Goal: Transaction & Acquisition: Purchase product/service

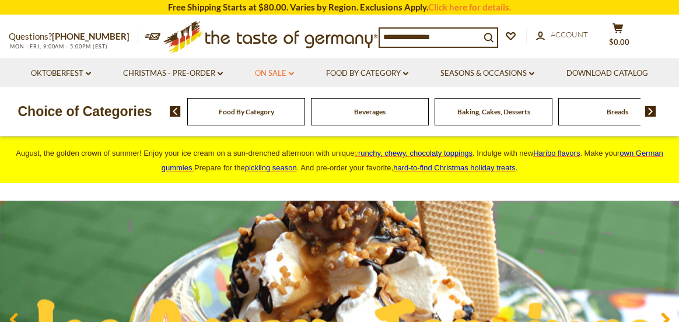
click at [264, 71] on link "On Sale dropdown_arrow" at bounding box center [274, 73] width 39 height 13
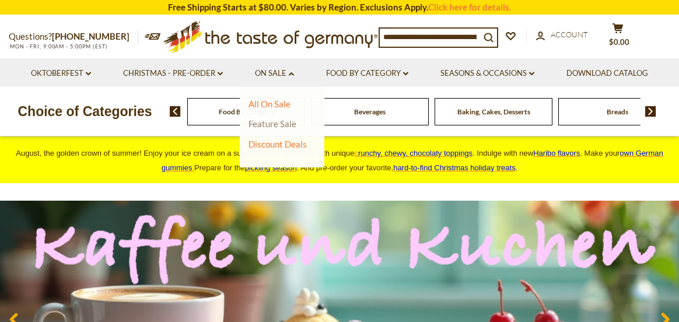
click at [289, 122] on link "Feature Sale" at bounding box center [272, 123] width 48 height 10
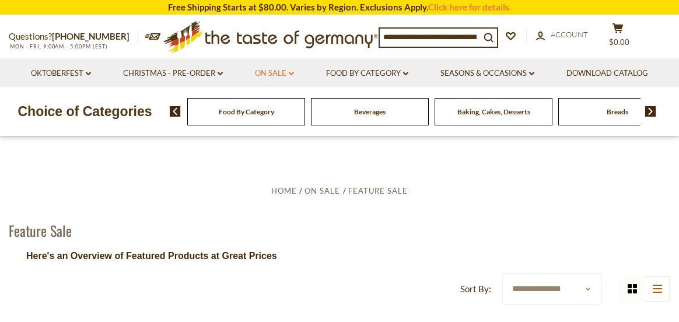
click at [275, 72] on link "On Sale dropdown_arrow" at bounding box center [274, 73] width 39 height 13
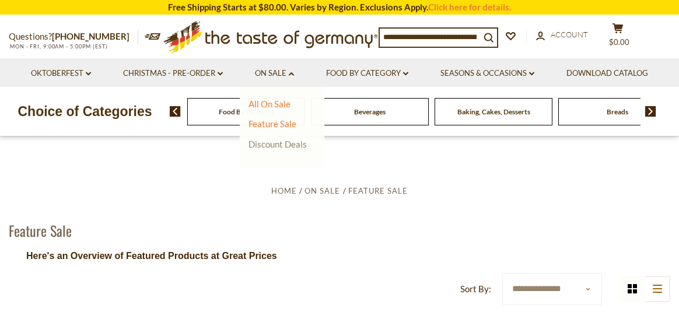
click at [276, 144] on link "Discount Deals" at bounding box center [277, 144] width 58 height 16
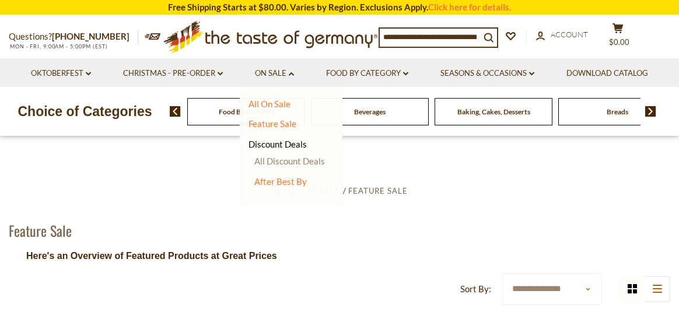
click at [284, 162] on link "All Discount Deals" at bounding box center [289, 161] width 71 height 10
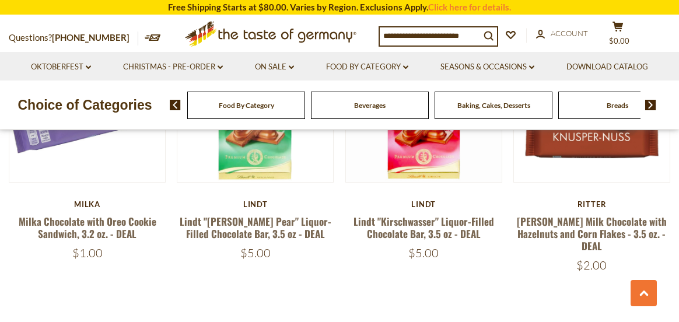
scroll to position [2682, 0]
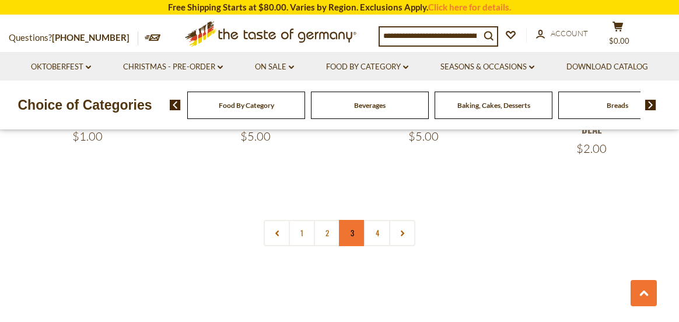
click at [350, 220] on link "3" at bounding box center [352, 233] width 26 height 26
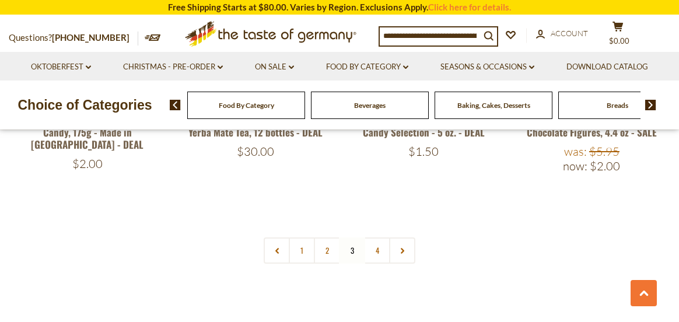
scroll to position [2661, 0]
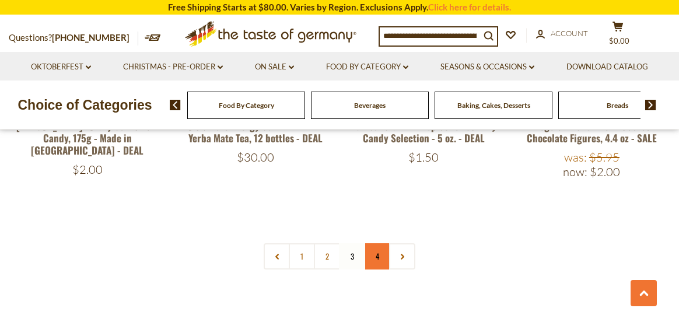
click at [376, 243] on link "4" at bounding box center [377, 256] width 26 height 26
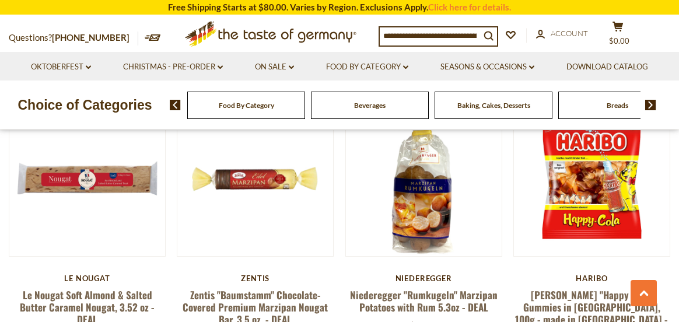
scroll to position [504, 0]
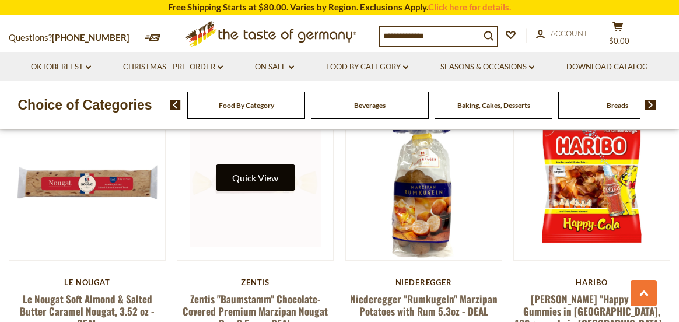
click at [273, 176] on button "Quick View" at bounding box center [255, 177] width 79 height 26
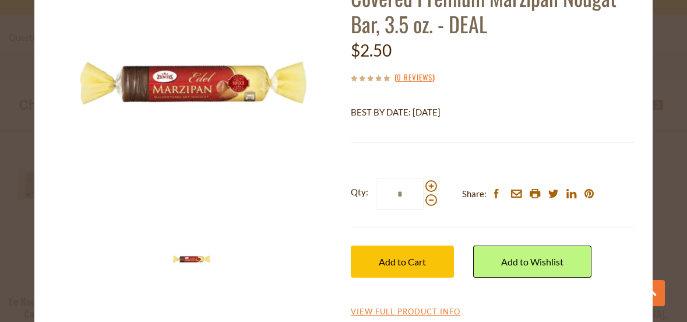
scroll to position [117, 0]
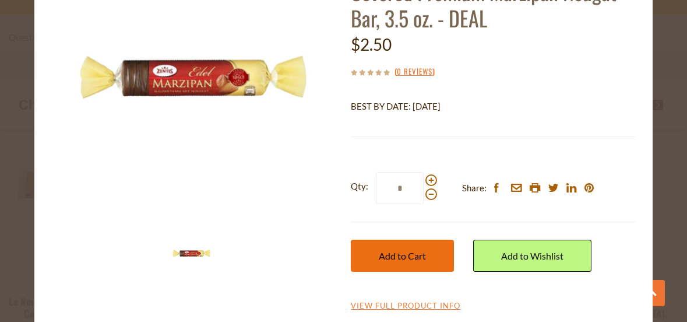
click at [394, 254] on span "Add to Cart" at bounding box center [402, 255] width 47 height 11
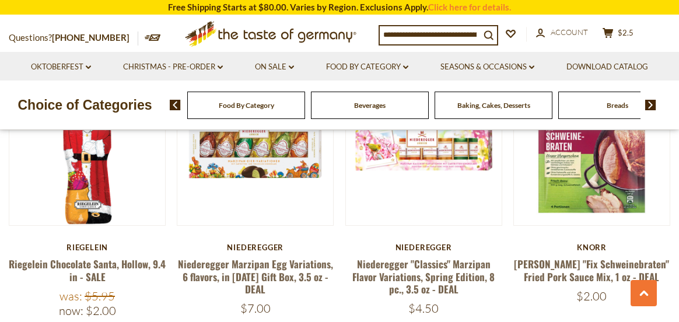
scroll to position [1378, 0]
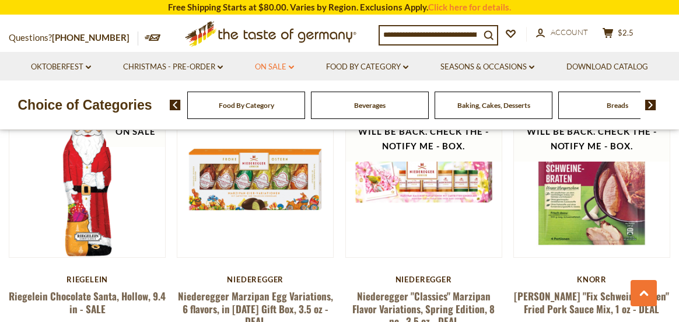
click at [277, 68] on link "On Sale dropdown_arrow" at bounding box center [274, 67] width 39 height 13
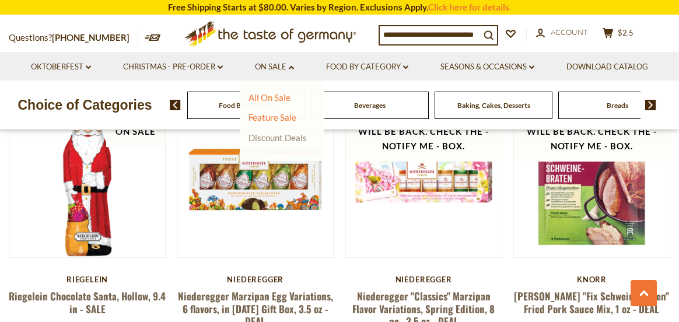
click at [285, 136] on link "Discount Deals" at bounding box center [277, 137] width 58 height 16
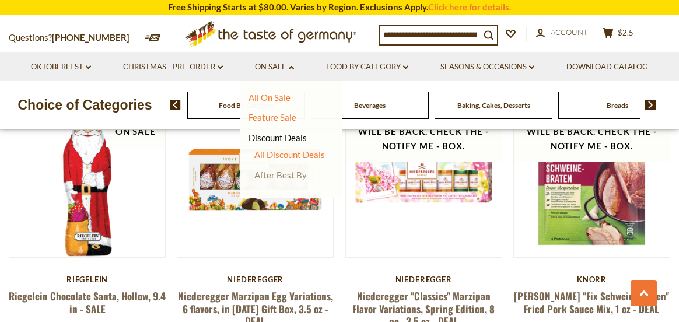
click at [292, 175] on link "After Best By" at bounding box center [280, 175] width 52 height 10
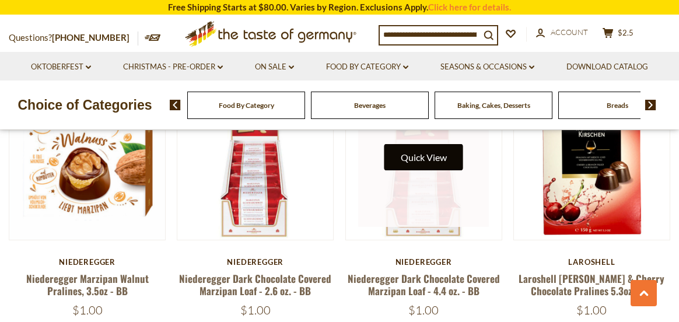
scroll to position [875, 0]
click at [424, 170] on button "Quick View" at bounding box center [423, 157] width 79 height 26
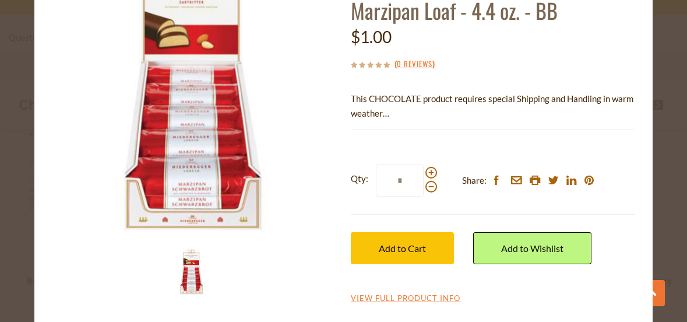
scroll to position [98, 0]
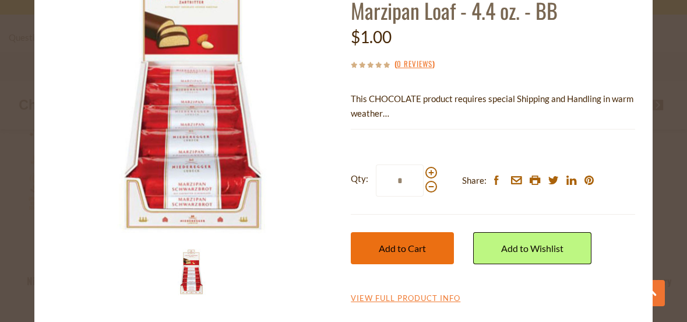
click at [414, 246] on span "Add to Cart" at bounding box center [402, 248] width 47 height 11
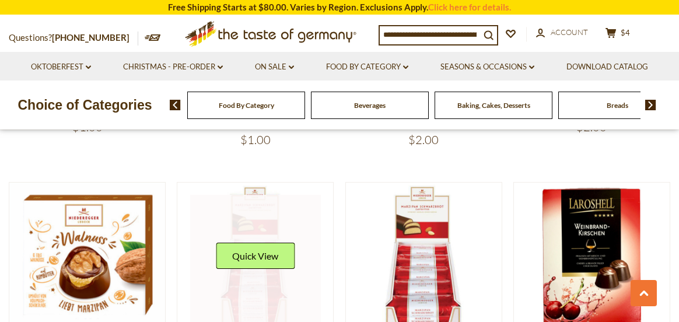
scroll to position [700, 0]
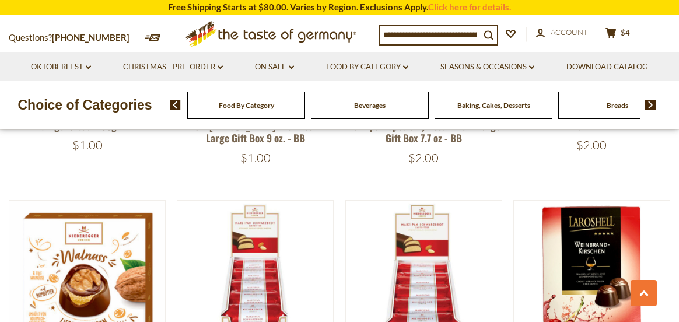
click at [648, 105] on img at bounding box center [650, 105] width 11 height 10
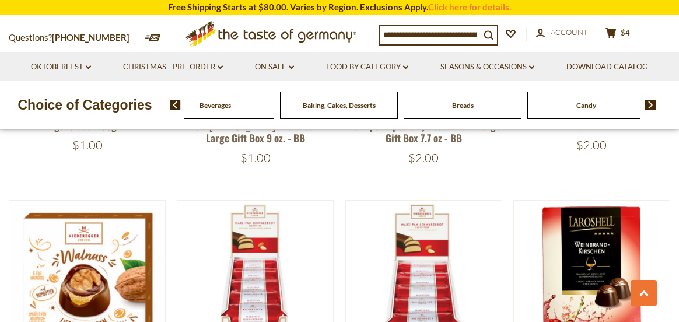
click at [650, 105] on img at bounding box center [650, 105] width 11 height 10
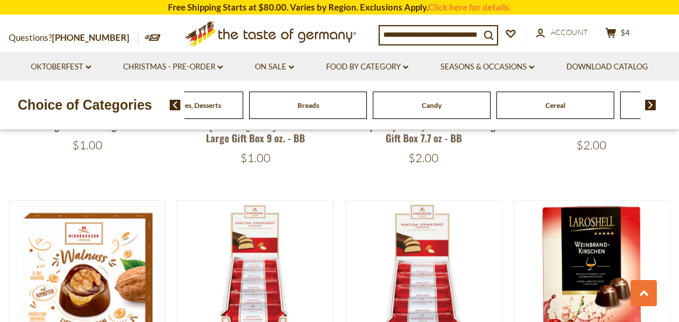
click at [650, 105] on img at bounding box center [650, 105] width 11 height 10
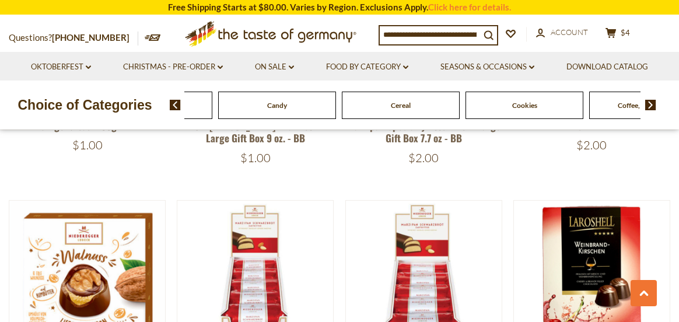
click at [650, 105] on img at bounding box center [650, 105] width 11 height 10
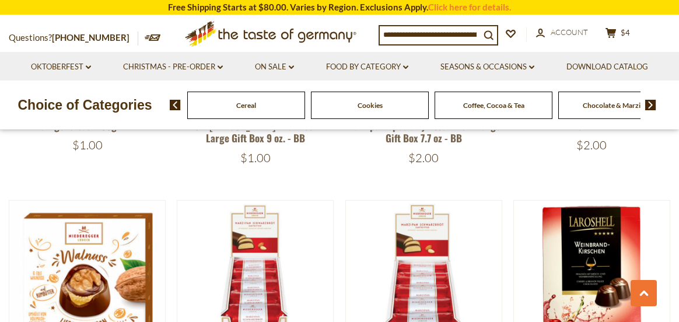
click at [652, 105] on img at bounding box center [650, 105] width 11 height 10
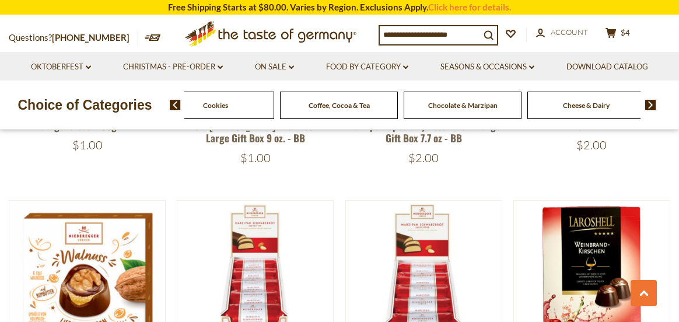
click at [652, 105] on img at bounding box center [650, 105] width 11 height 10
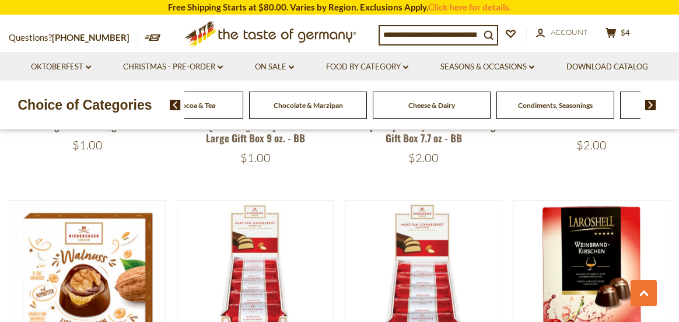
click at [652, 105] on img at bounding box center [650, 105] width 11 height 10
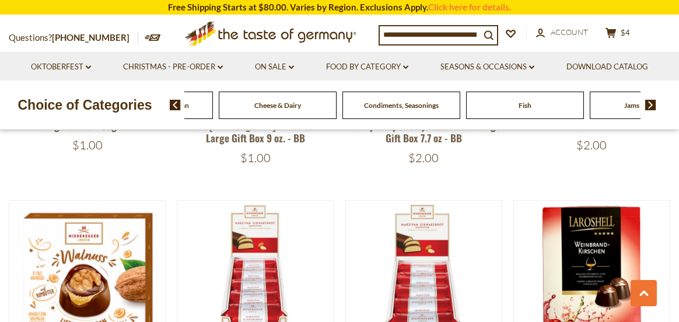
click at [528, 108] on span "Fish" at bounding box center [524, 105] width 13 height 9
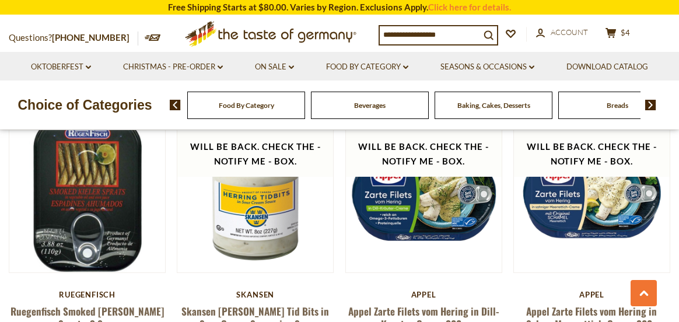
scroll to position [1983, 0]
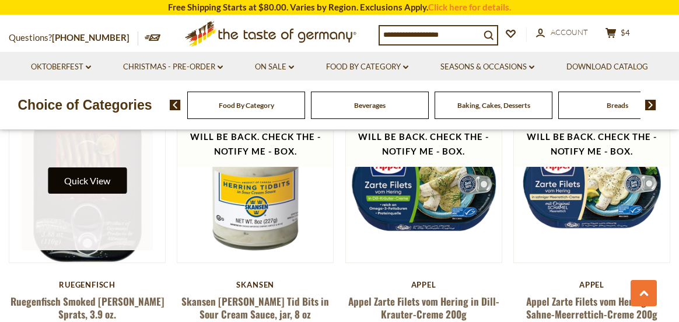
click at [104, 167] on button "Quick View" at bounding box center [87, 180] width 79 height 26
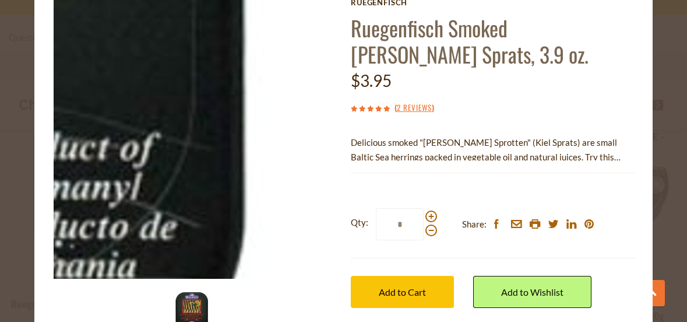
scroll to position [98, 0]
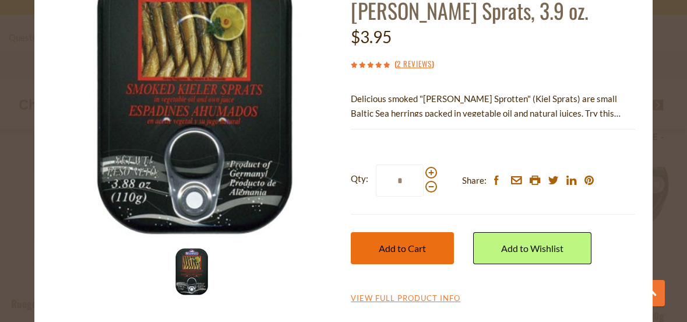
click at [388, 250] on span "Add to Cart" at bounding box center [402, 248] width 47 height 11
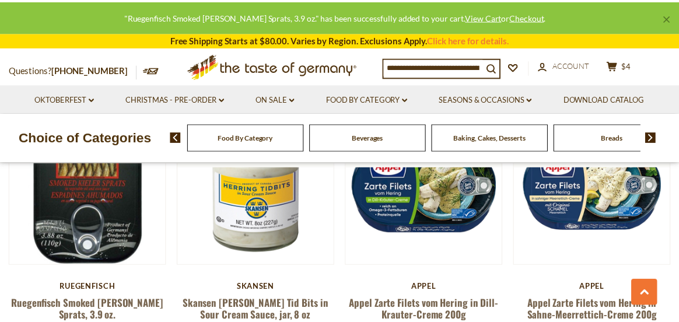
scroll to position [1983, 0]
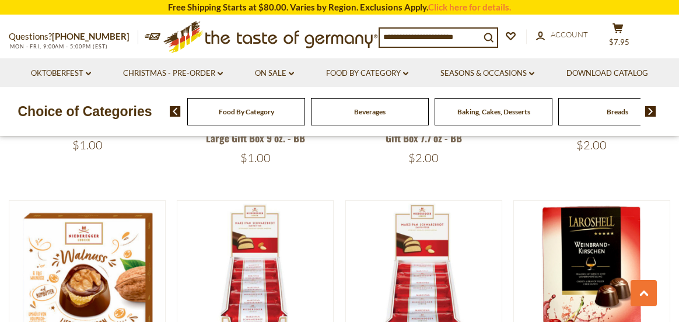
scroll to position [816, 0]
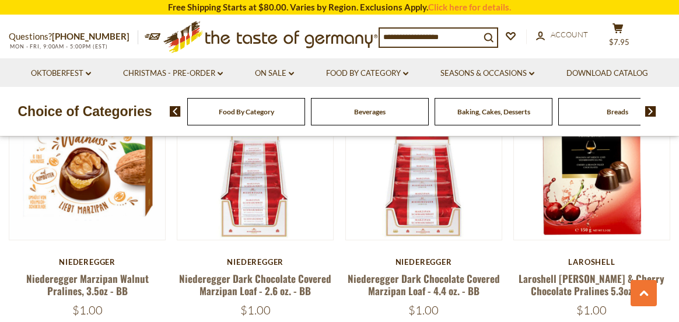
click at [648, 111] on img at bounding box center [650, 111] width 11 height 10
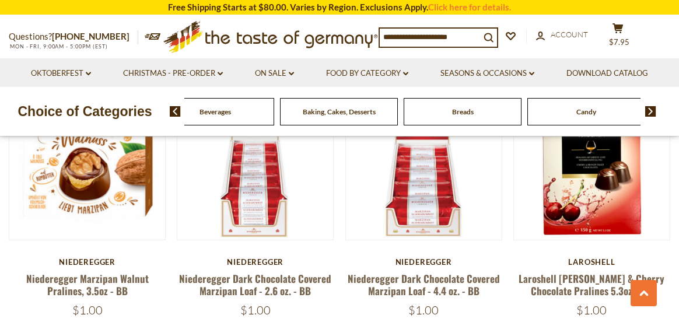
click at [648, 111] on img at bounding box center [650, 111] width 11 height 10
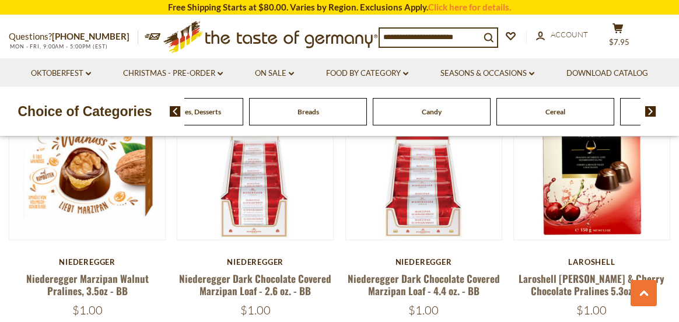
click at [648, 111] on img at bounding box center [650, 111] width 11 height 10
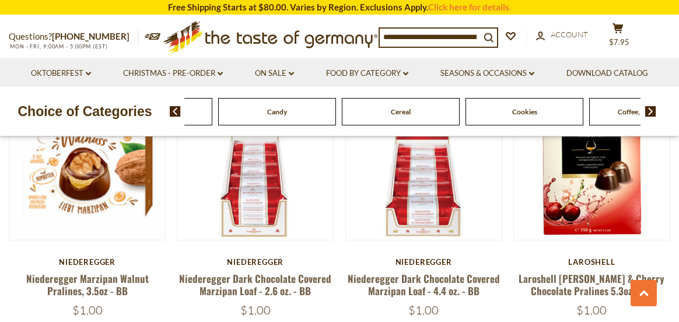
click at [648, 111] on img at bounding box center [650, 111] width 11 height 10
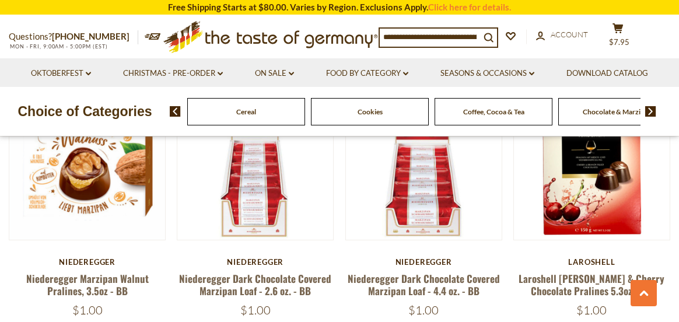
click at [648, 111] on img at bounding box center [650, 111] width 11 height 10
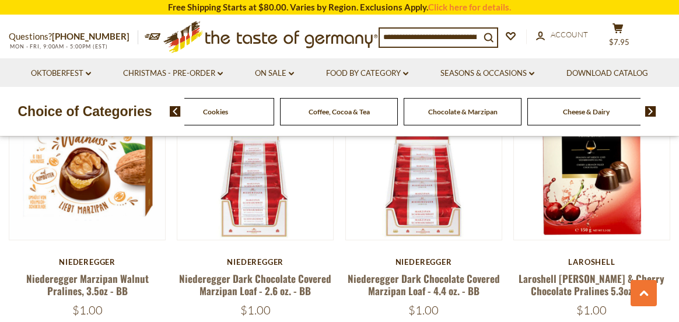
click at [648, 111] on img at bounding box center [650, 111] width 11 height 10
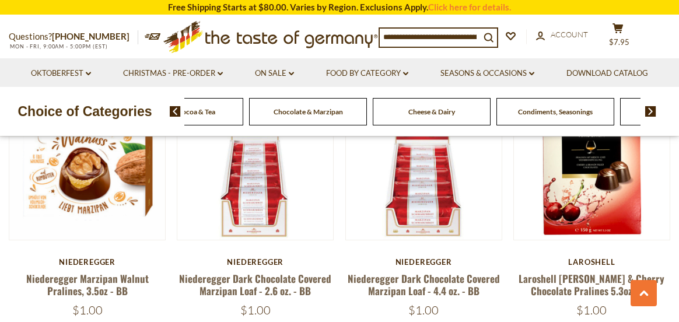
click at [648, 111] on img at bounding box center [650, 111] width 11 height 10
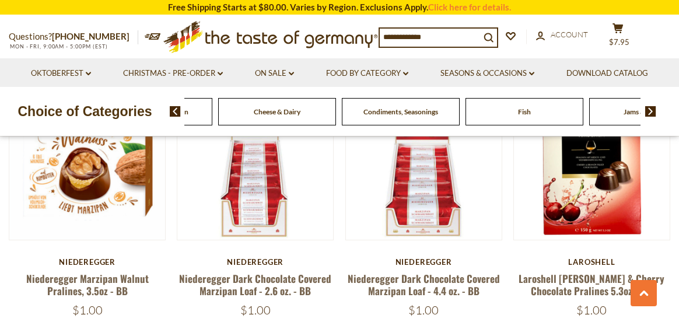
click at [646, 106] on div "Food By Category Beverages Baking, Cakes, Desserts Breads Candy Cereal Cookies …" at bounding box center [424, 111] width 509 height 28
click at [647, 111] on img at bounding box center [650, 111] width 11 height 10
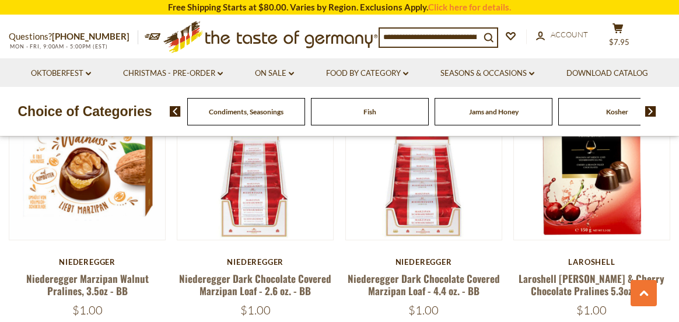
click at [647, 111] on img at bounding box center [650, 111] width 11 height 10
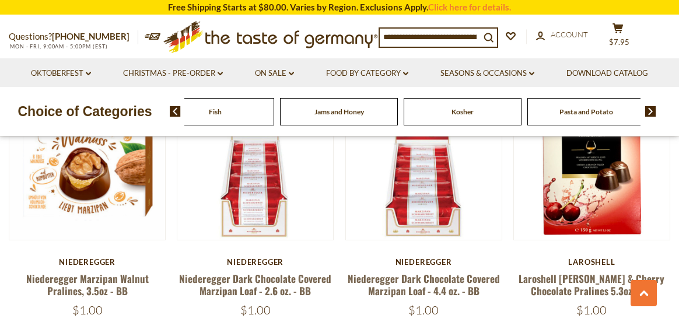
click at [647, 111] on img at bounding box center [650, 111] width 11 height 10
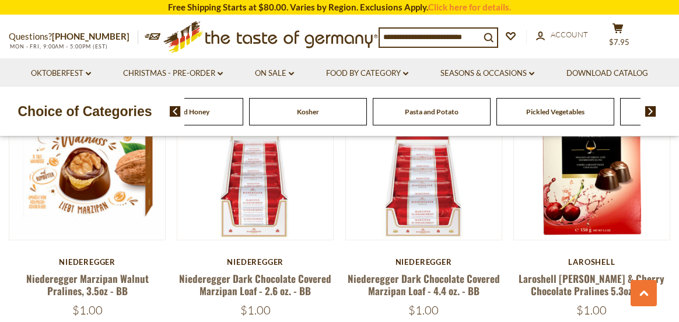
click at [575, 110] on span "Pickled Vegetables" at bounding box center [555, 111] width 58 height 9
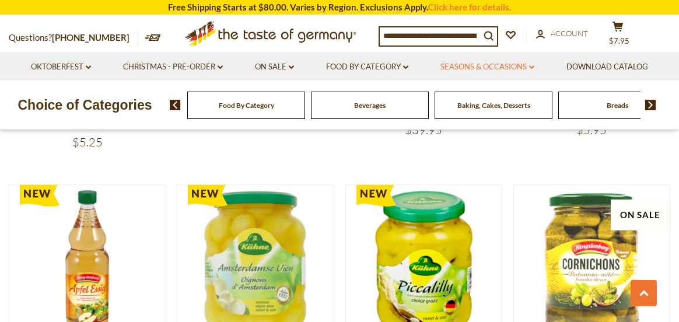
scroll to position [1399, 0]
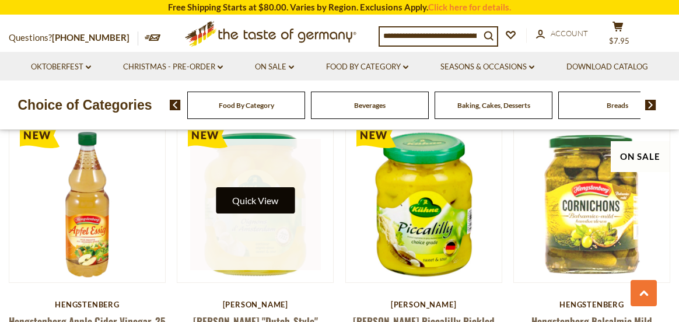
click at [271, 199] on button "Quick View" at bounding box center [255, 200] width 79 height 26
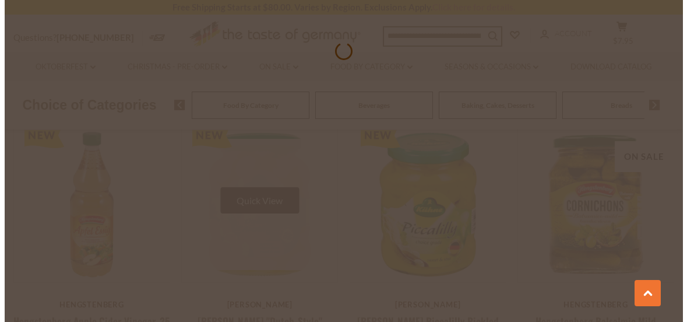
scroll to position [1408, 0]
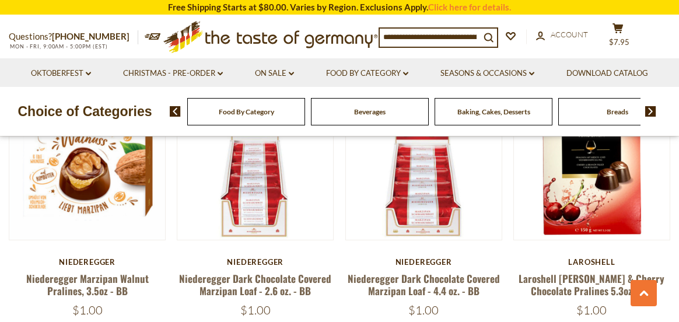
click at [651, 110] on img at bounding box center [650, 111] width 11 height 10
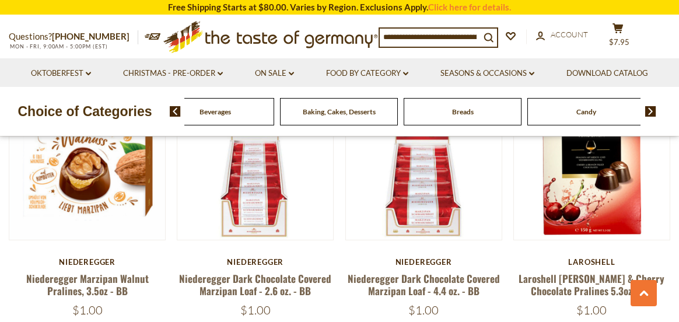
click at [651, 110] on img at bounding box center [650, 111] width 11 height 10
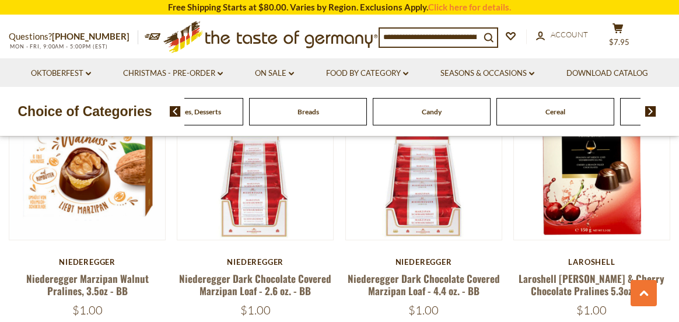
click at [651, 110] on img at bounding box center [650, 111] width 11 height 10
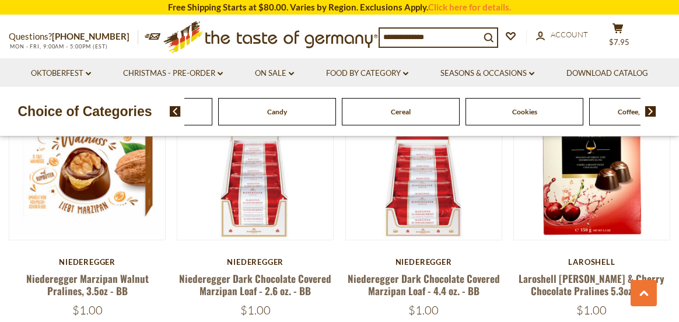
click at [651, 110] on img at bounding box center [650, 111] width 11 height 10
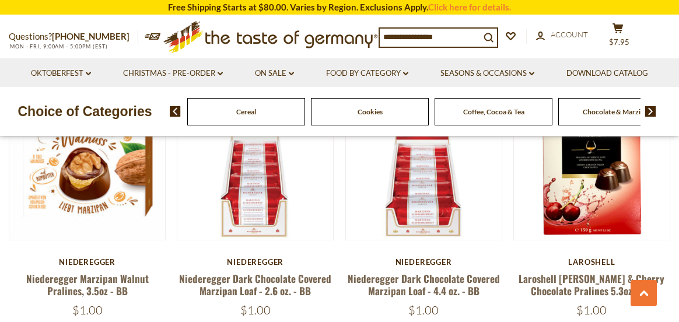
click at [651, 110] on img at bounding box center [650, 111] width 11 height 10
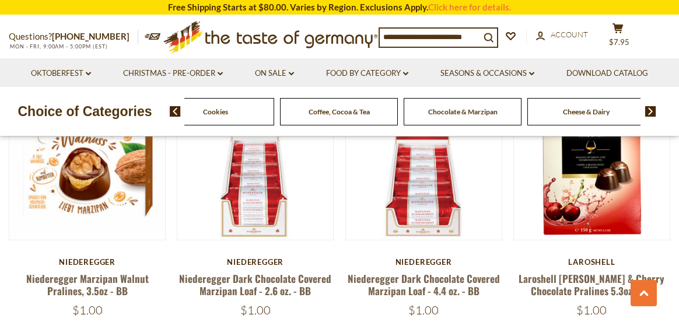
click at [651, 110] on img at bounding box center [650, 111] width 11 height 10
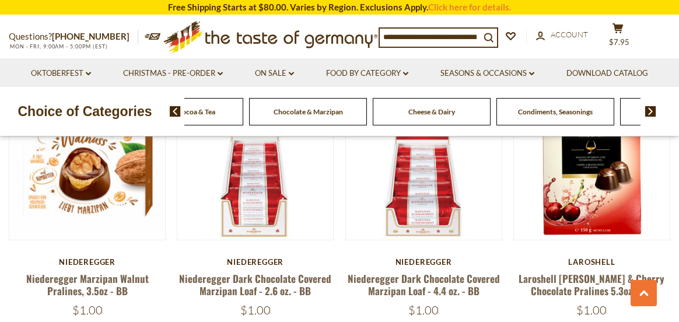
click at [651, 110] on img at bounding box center [650, 111] width 11 height 10
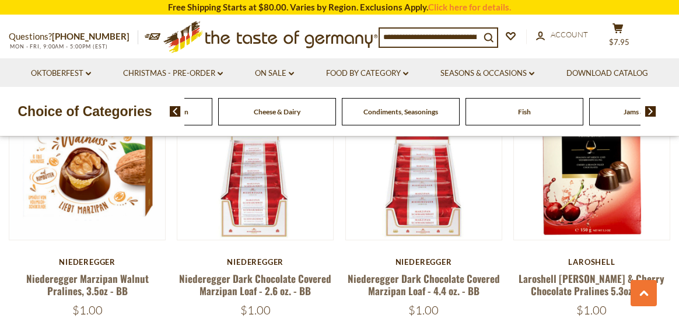
click at [651, 110] on img at bounding box center [650, 111] width 11 height 10
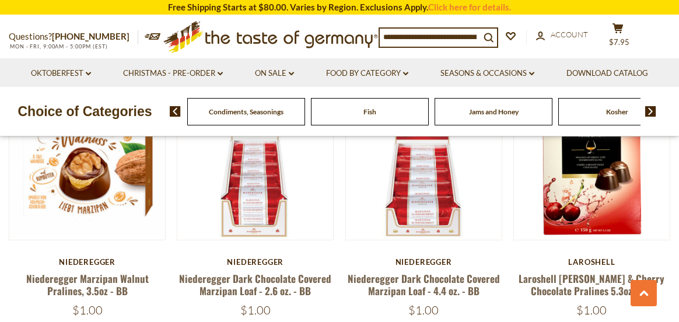
click at [651, 110] on img at bounding box center [650, 111] width 11 height 10
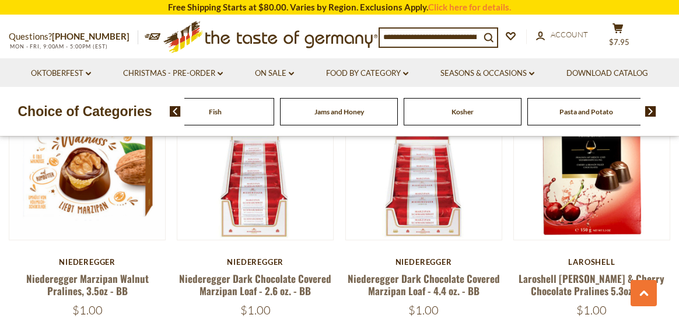
click at [651, 110] on img at bounding box center [650, 111] width 11 height 10
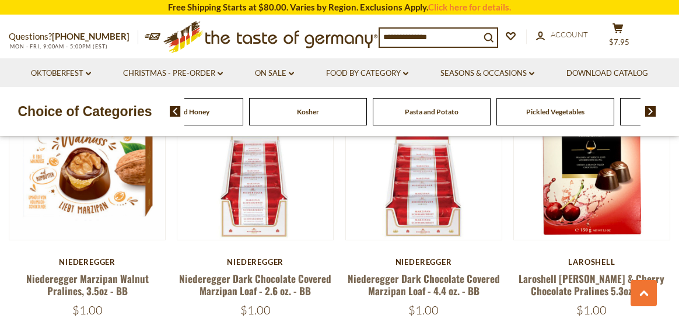
click at [651, 110] on img at bounding box center [650, 111] width 11 height 10
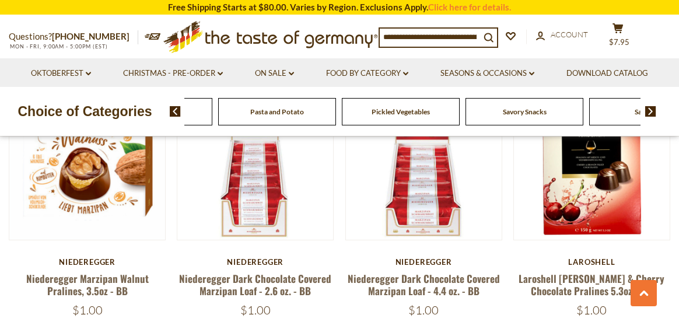
click at [424, 115] on span "Pickled Vegetables" at bounding box center [401, 111] width 58 height 9
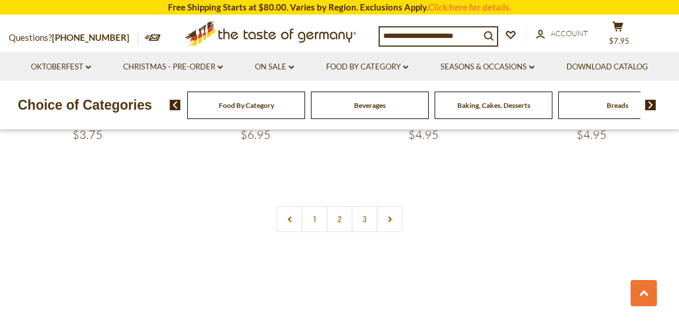
scroll to position [2741, 0]
click at [338, 200] on link "2" at bounding box center [340, 213] width 26 height 26
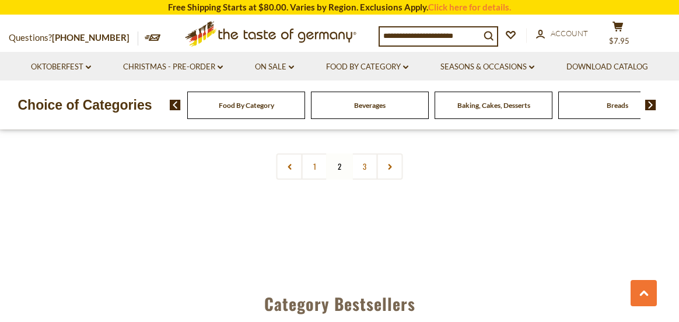
scroll to position [2773, 0]
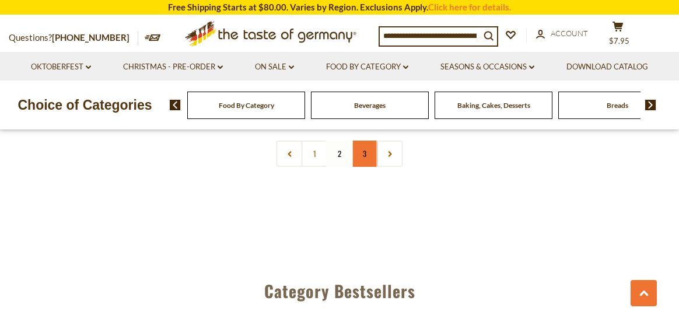
click at [363, 141] on link "3" at bounding box center [365, 154] width 26 height 26
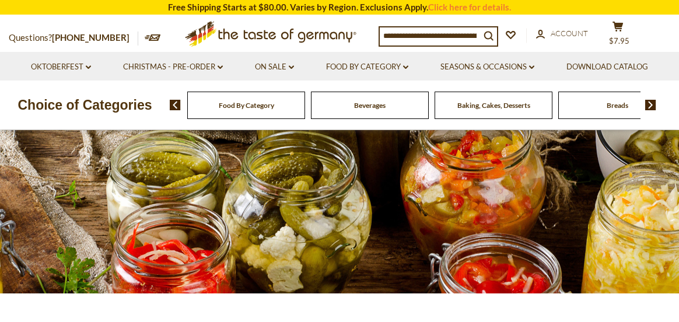
scroll to position [0, 0]
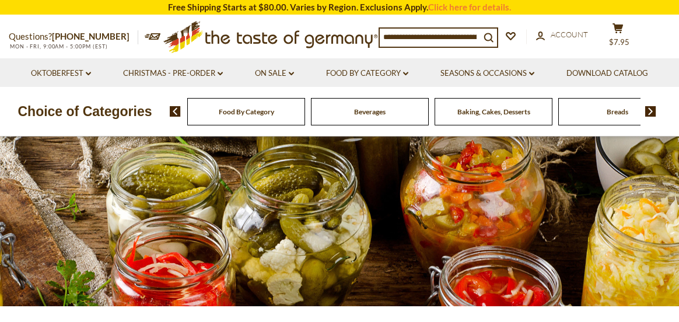
click at [650, 112] on img at bounding box center [650, 111] width 11 height 10
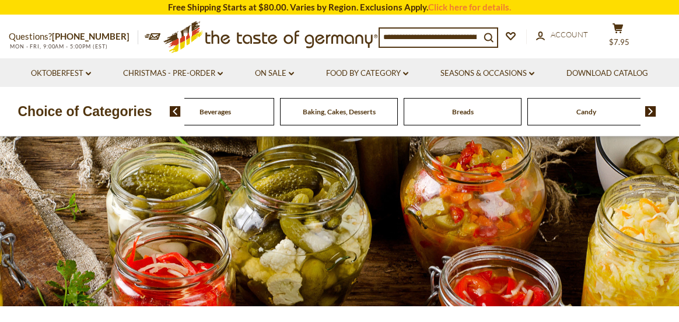
click at [650, 112] on img at bounding box center [650, 111] width 11 height 10
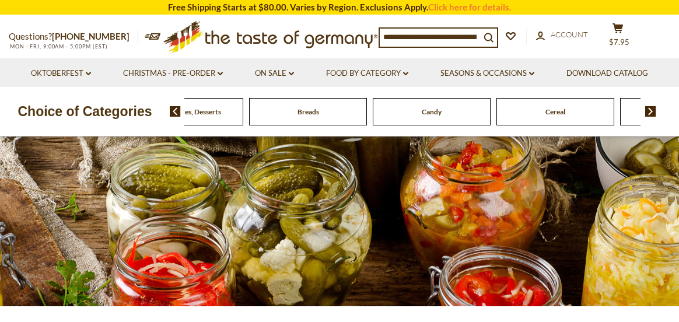
click at [650, 112] on img at bounding box center [650, 111] width 11 height 10
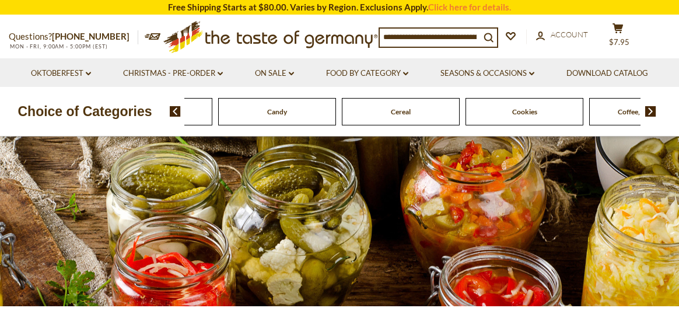
click at [650, 112] on img at bounding box center [650, 111] width 11 height 10
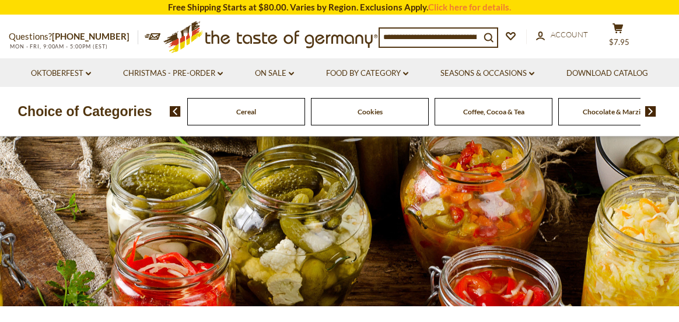
click at [650, 112] on img at bounding box center [650, 111] width 11 height 10
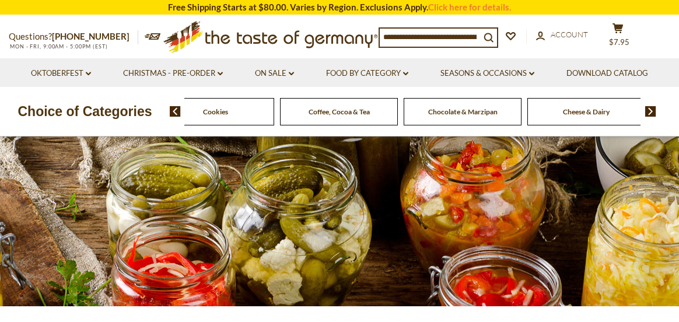
click at [650, 112] on img at bounding box center [650, 111] width 11 height 10
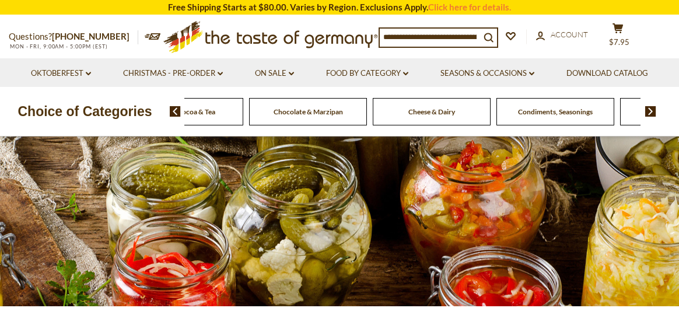
click at [650, 112] on img at bounding box center [650, 111] width 11 height 10
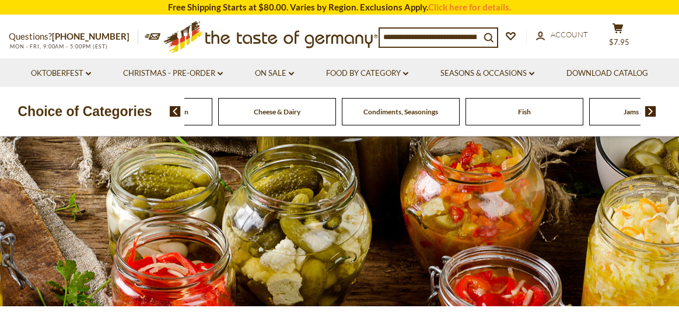
click at [650, 112] on img at bounding box center [650, 111] width 11 height 10
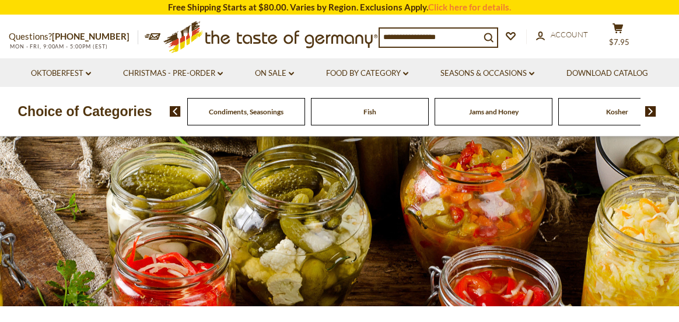
click at [650, 112] on img at bounding box center [650, 111] width 11 height 10
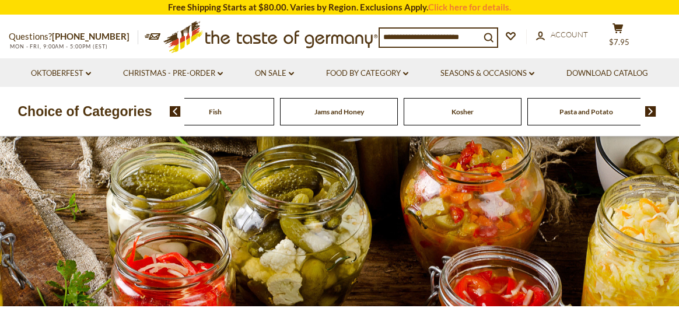
click at [650, 112] on img at bounding box center [650, 111] width 11 height 10
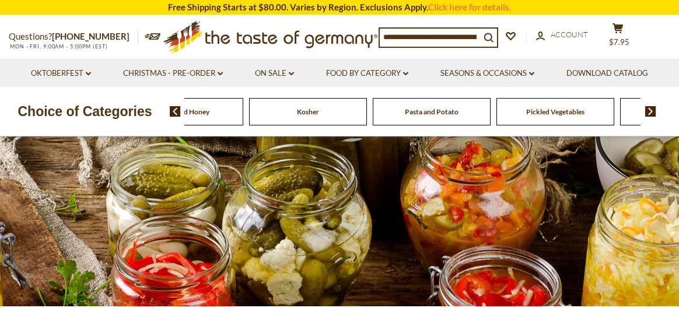
click at [650, 112] on img at bounding box center [650, 111] width 11 height 10
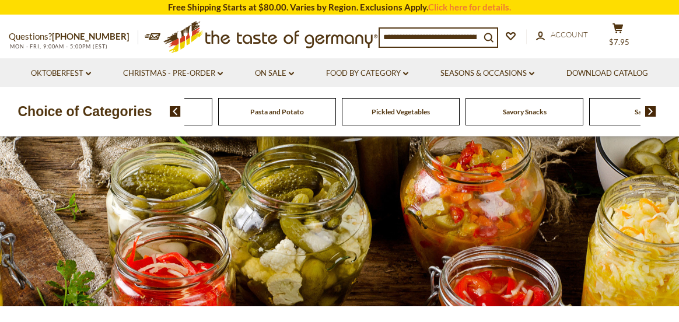
click at [513, 111] on span "Savory Snacks" at bounding box center [525, 111] width 44 height 9
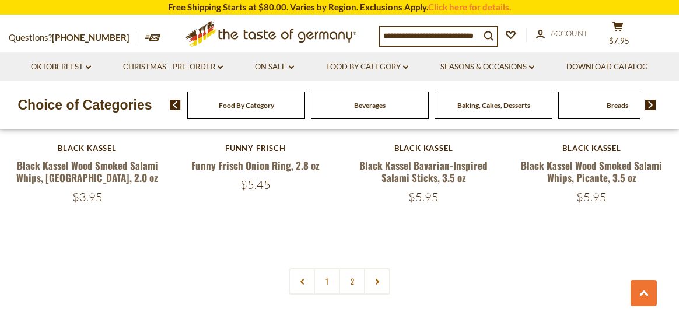
scroll to position [2741, 0]
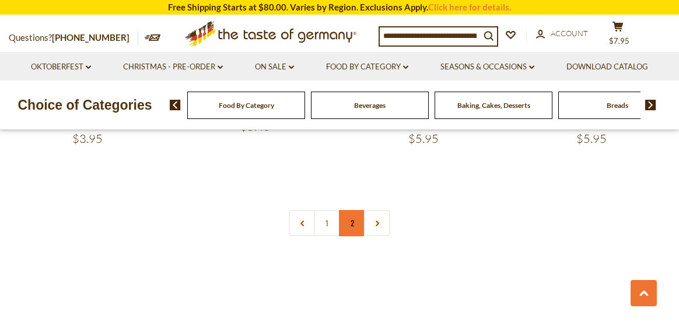
click at [351, 212] on link "2" at bounding box center [352, 223] width 26 height 26
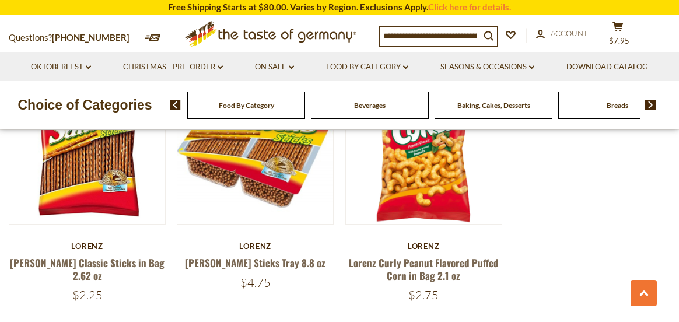
scroll to position [848, 0]
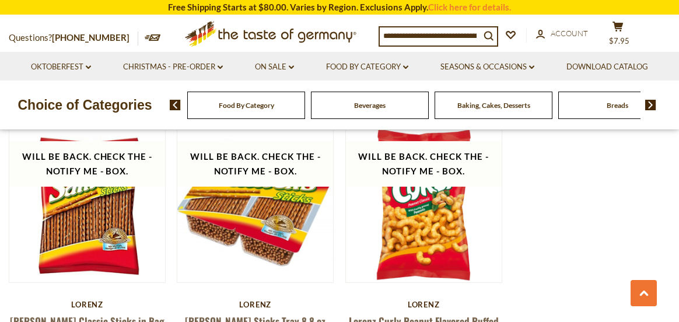
click at [648, 104] on img at bounding box center [650, 105] width 11 height 10
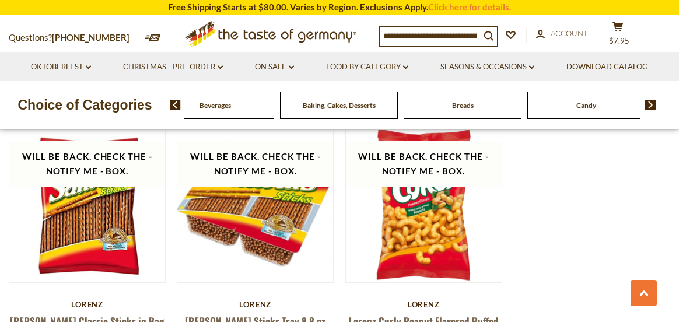
click at [648, 104] on img at bounding box center [650, 105] width 11 height 10
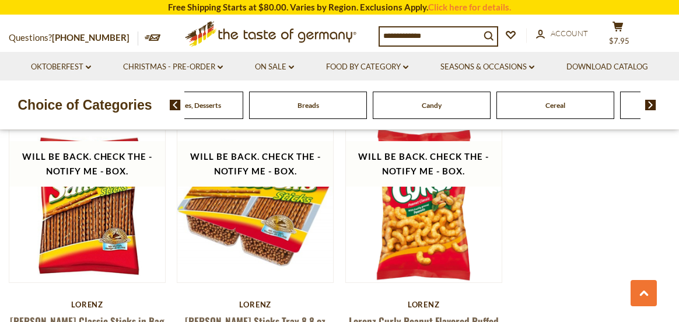
click at [648, 104] on img at bounding box center [650, 105] width 11 height 10
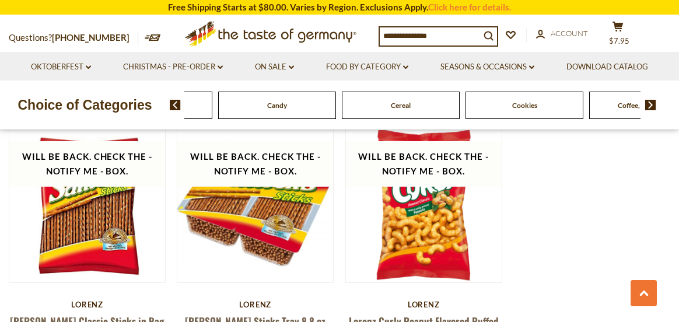
click at [648, 104] on img at bounding box center [650, 105] width 11 height 10
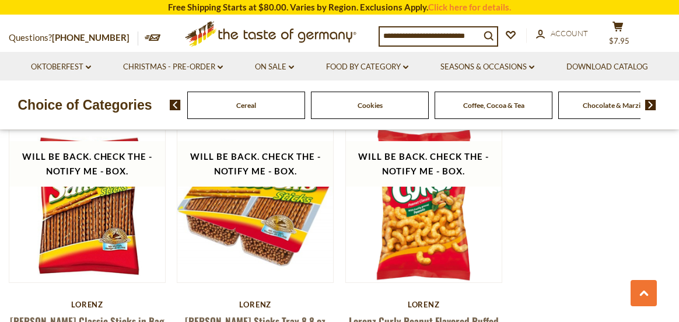
click at [648, 105] on img at bounding box center [650, 105] width 11 height 10
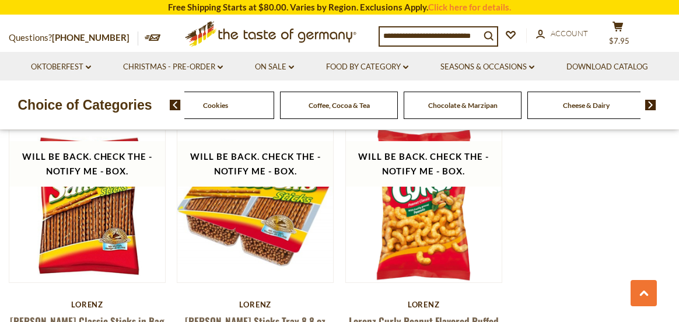
click at [648, 105] on img at bounding box center [650, 105] width 11 height 10
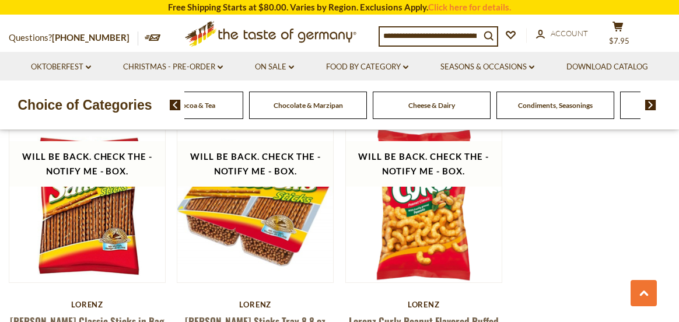
click at [648, 105] on img at bounding box center [650, 105] width 11 height 10
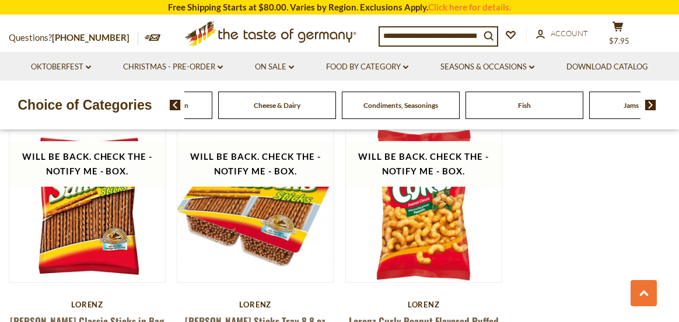
click at [648, 105] on img at bounding box center [650, 105] width 11 height 10
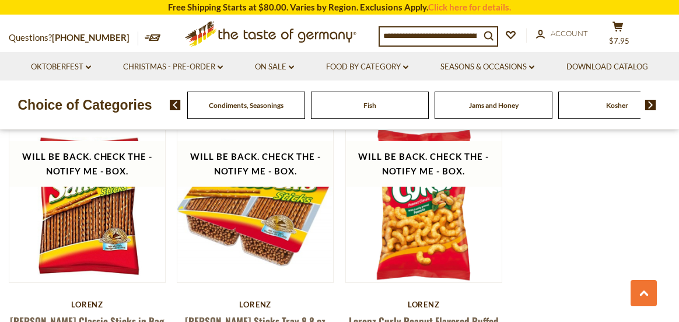
click at [648, 105] on img at bounding box center [650, 105] width 11 height 10
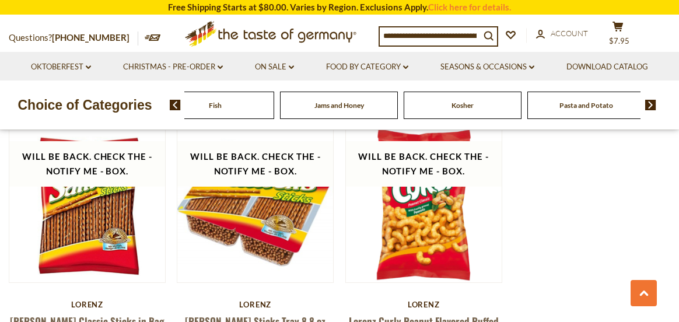
click at [648, 105] on img at bounding box center [650, 105] width 11 height 10
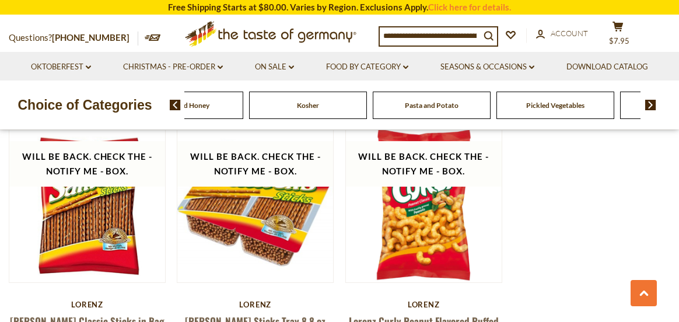
click at [648, 105] on img at bounding box center [650, 105] width 11 height 10
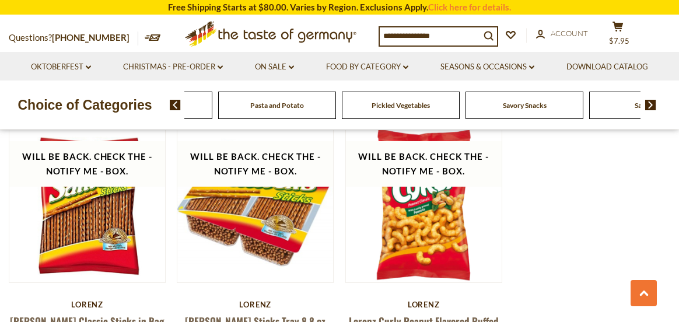
click at [648, 105] on img at bounding box center [650, 105] width 11 height 10
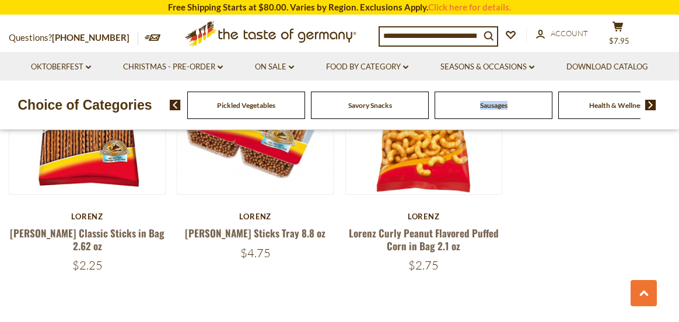
scroll to position [907, 0]
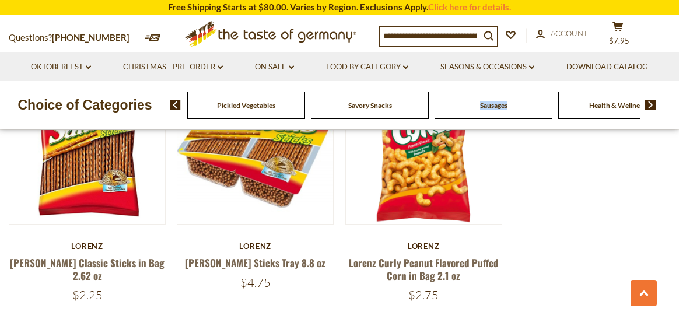
click at [498, 107] on span "Sausages" at bounding box center [493, 105] width 27 height 9
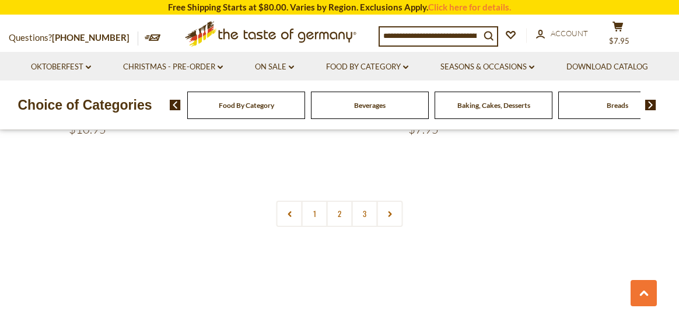
scroll to position [2799, 0]
click at [338, 206] on link "2" at bounding box center [340, 219] width 26 height 26
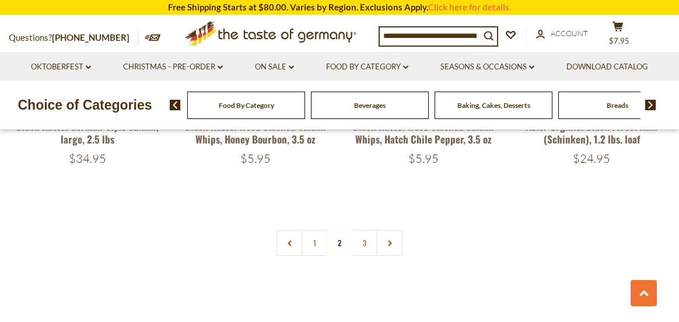
scroll to position [2714, 0]
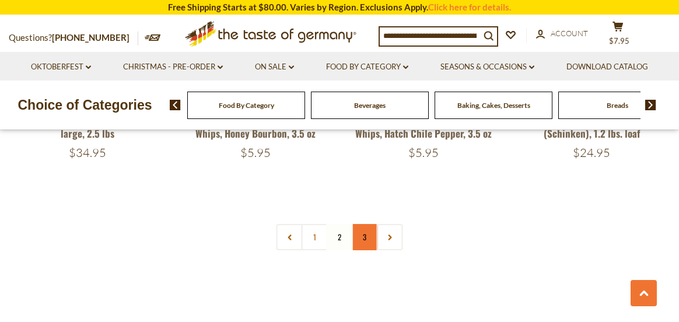
click at [364, 224] on link "3" at bounding box center [365, 237] width 26 height 26
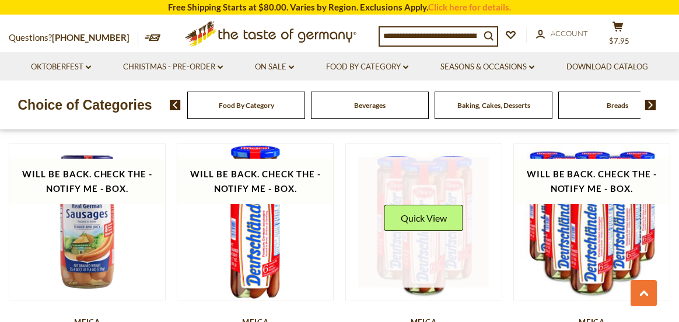
scroll to position [557, 0]
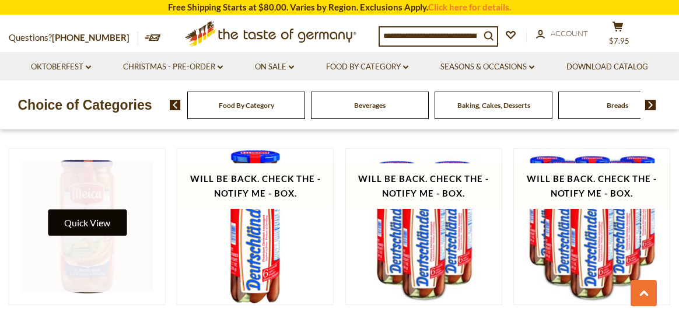
click at [96, 222] on button "Quick View" at bounding box center [87, 222] width 79 height 26
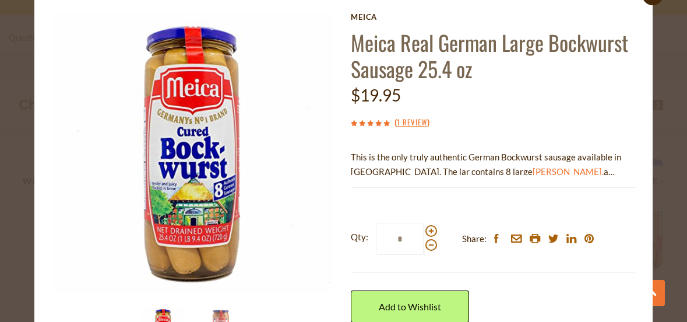
scroll to position [98, 0]
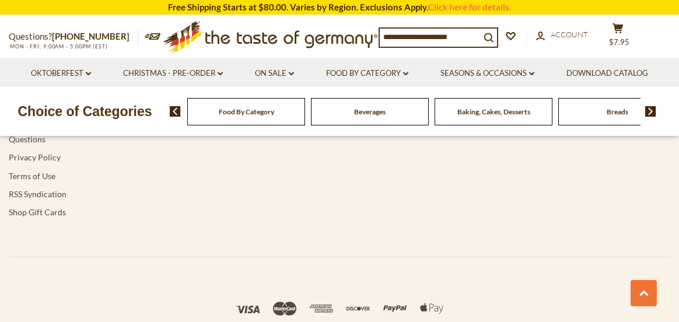
scroll to position [907, 0]
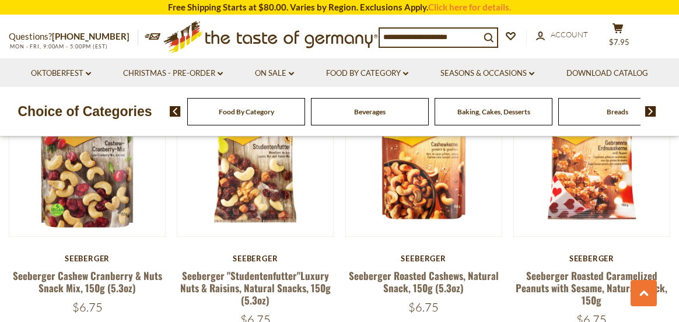
click at [651, 110] on img at bounding box center [650, 111] width 11 height 10
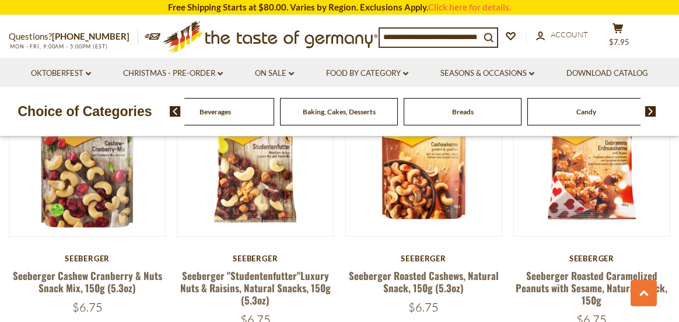
click at [651, 110] on img at bounding box center [650, 111] width 11 height 10
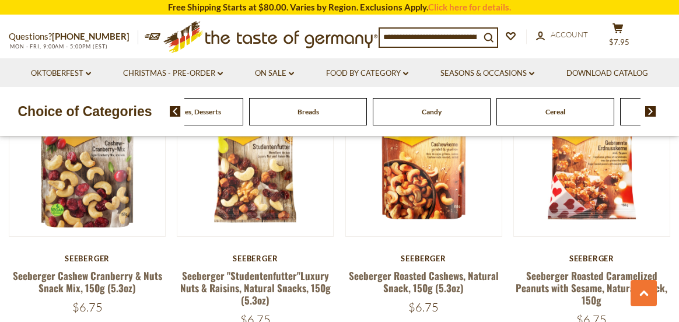
click at [651, 110] on img at bounding box center [650, 111] width 11 height 10
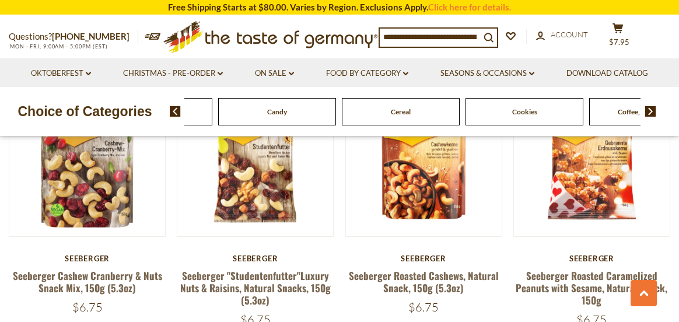
click at [651, 110] on img at bounding box center [650, 111] width 11 height 10
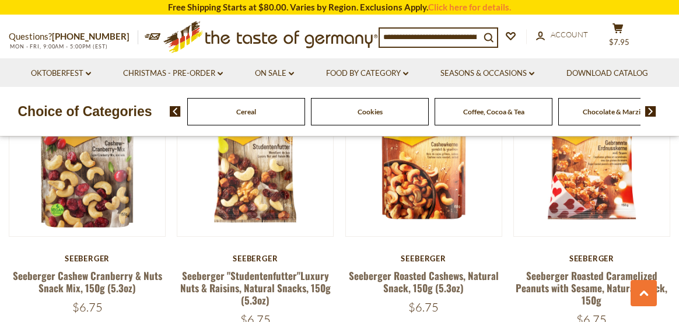
click at [651, 110] on img at bounding box center [650, 111] width 11 height 10
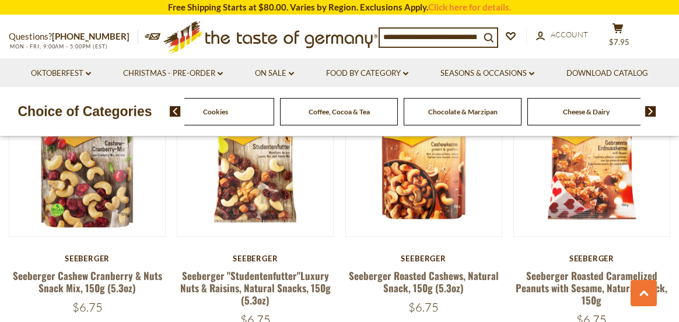
click at [651, 110] on img at bounding box center [650, 111] width 11 height 10
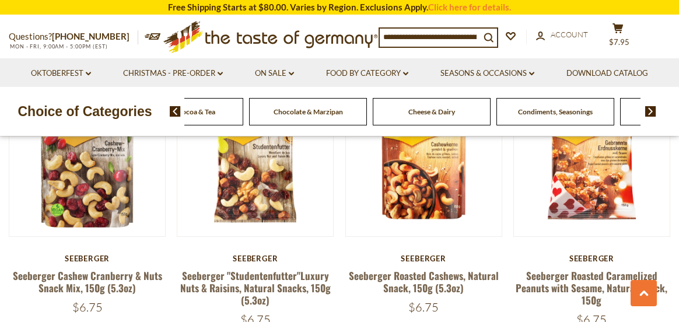
click at [651, 110] on img at bounding box center [650, 111] width 11 height 10
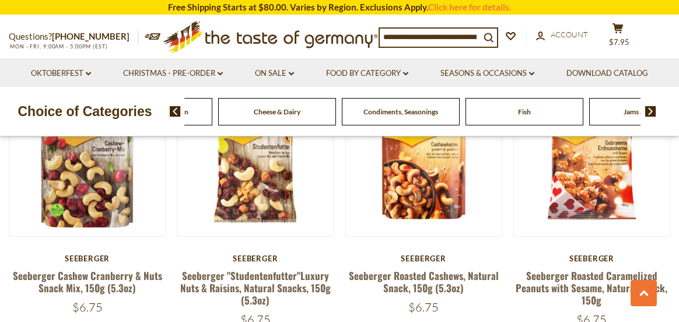
click at [651, 110] on img at bounding box center [650, 111] width 11 height 10
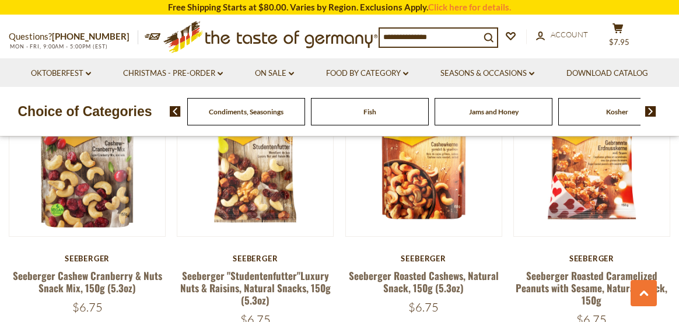
click at [651, 110] on img at bounding box center [650, 111] width 11 height 10
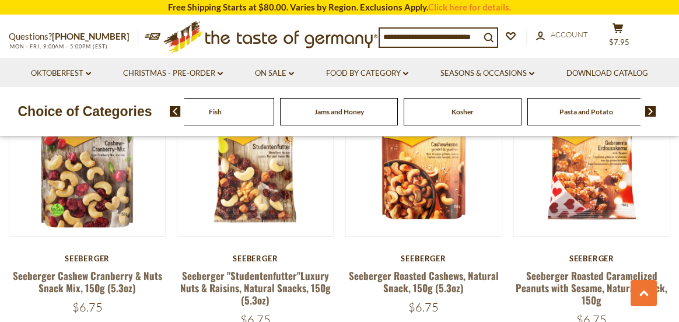
click at [651, 110] on img at bounding box center [650, 111] width 11 height 10
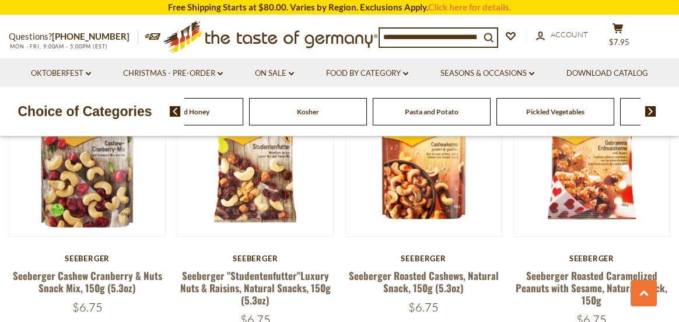
click at [651, 110] on img at bounding box center [650, 111] width 11 height 10
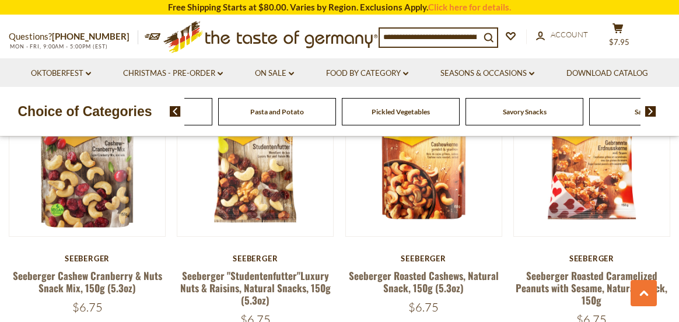
click at [651, 110] on img at bounding box center [650, 111] width 11 height 10
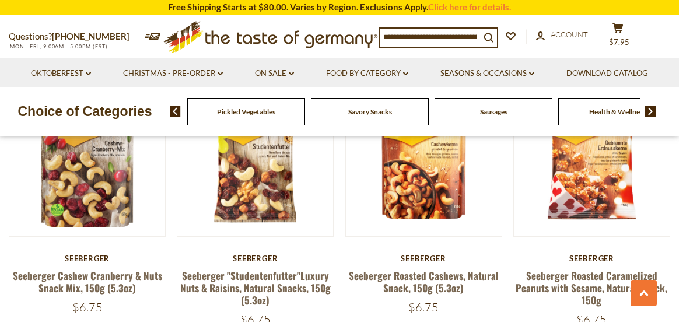
click at [651, 110] on img at bounding box center [650, 111] width 11 height 10
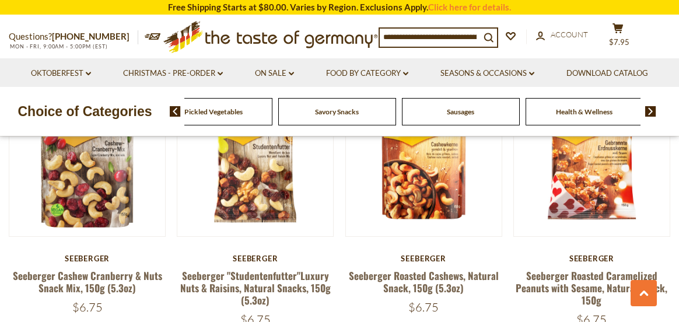
click at [463, 112] on span "Sausages" at bounding box center [460, 111] width 27 height 9
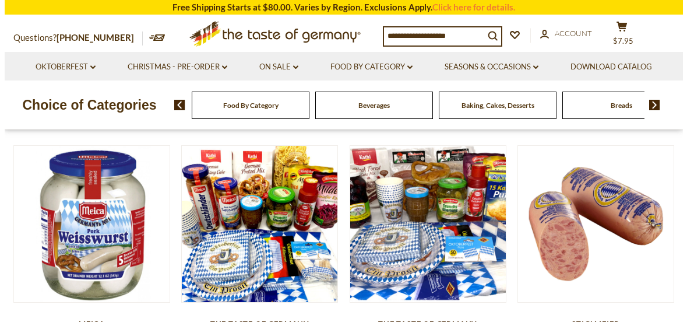
scroll to position [292, 0]
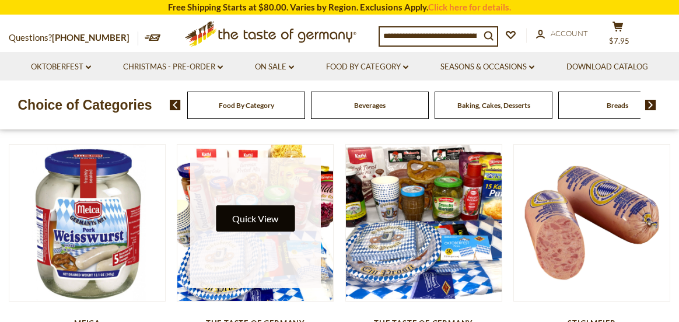
click at [251, 214] on button "Quick View" at bounding box center [255, 218] width 79 height 26
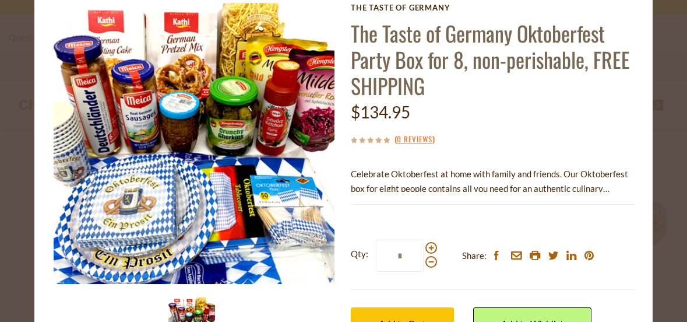
scroll to position [58, 0]
